Goal: Task Accomplishment & Management: Manage account settings

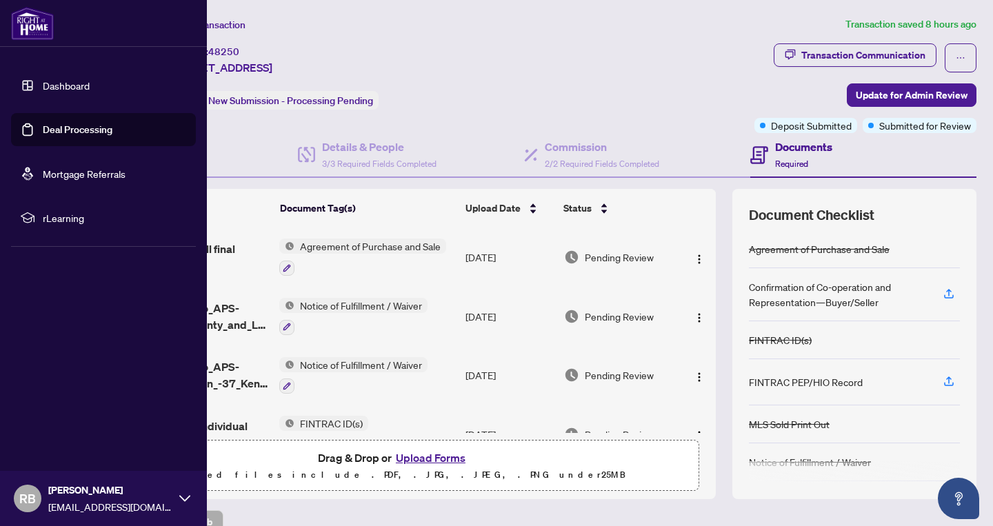
click at [69, 134] on link "Deal Processing" at bounding box center [78, 129] width 70 height 12
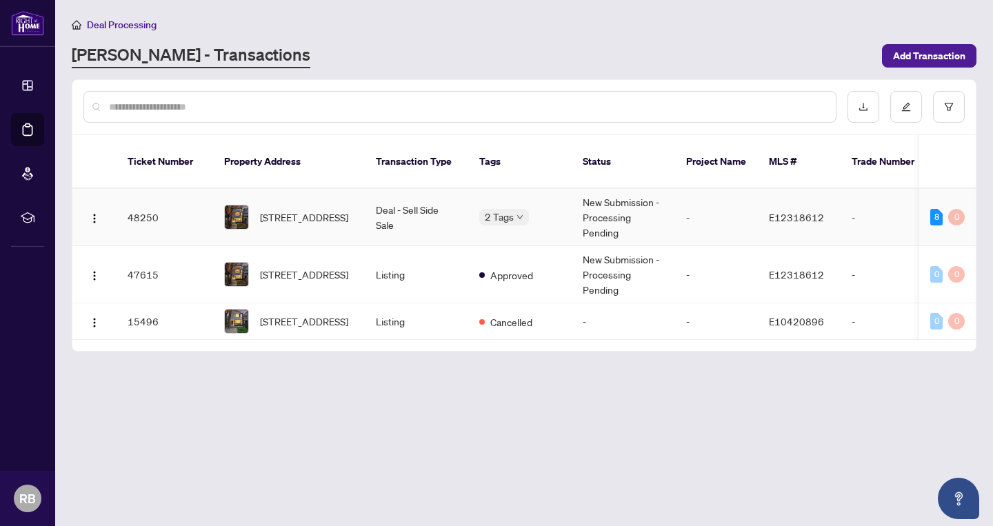
click at [603, 205] on td "New Submission - Processing Pending" at bounding box center [623, 217] width 103 height 57
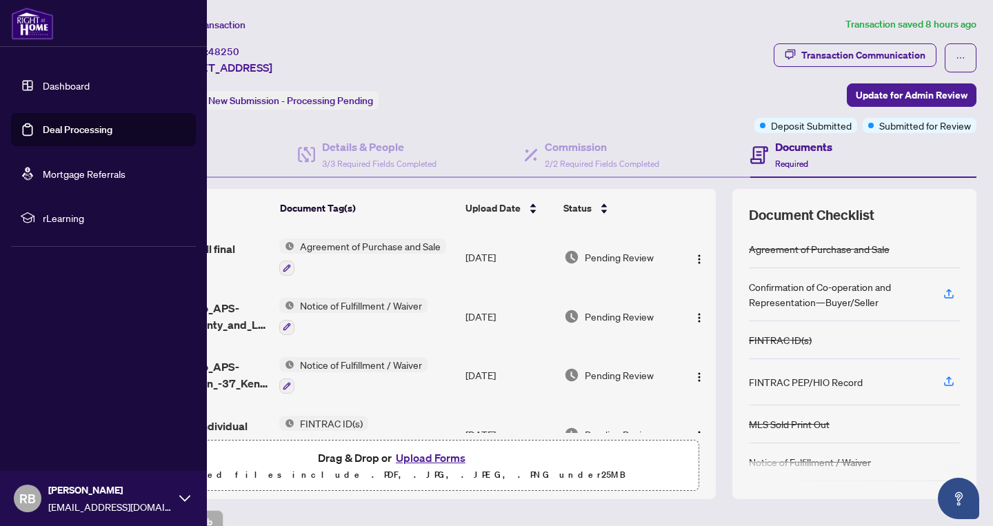
click at [72, 128] on link "Deal Processing" at bounding box center [78, 129] width 70 height 12
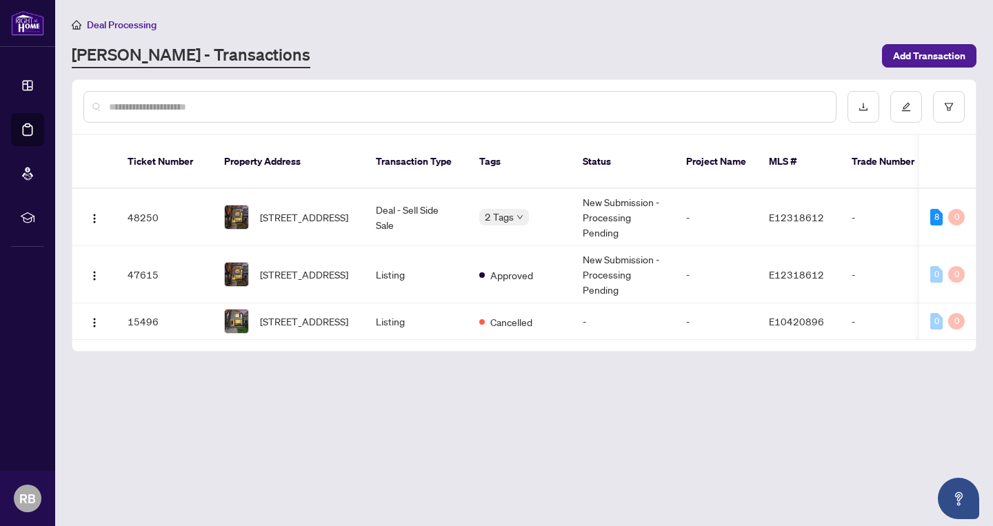
click at [378, 41] on div "Deal Processing [PERSON_NAME] - Transactions Add Transaction" at bounding box center [524, 43] width 905 height 52
